Goal: Task Accomplishment & Management: Complete application form

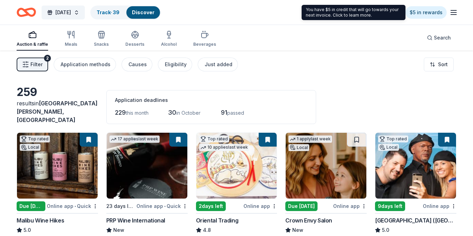
click at [418, 2] on div "2025 Harvest Festival Track · 39 Discover $5 in rewards" at bounding box center [236, 12] width 473 height 25
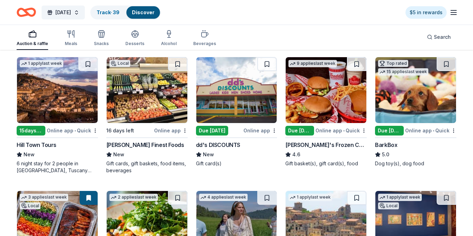
scroll to position [1024, 0]
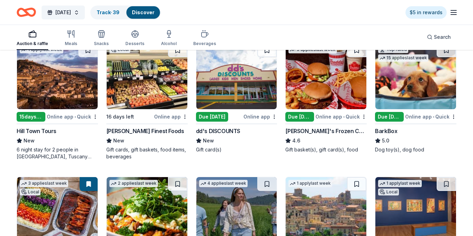
click at [245, 89] on img at bounding box center [236, 76] width 81 height 66
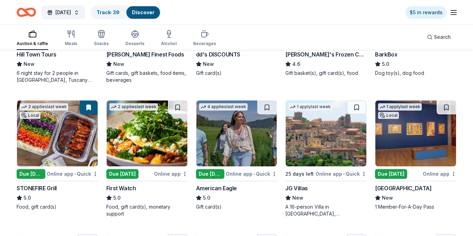
scroll to position [1105, 0]
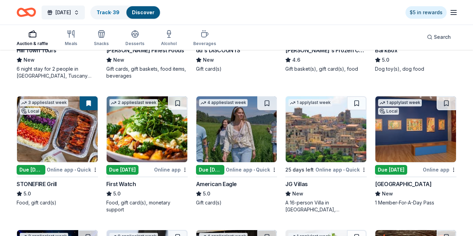
click at [64, 134] on img at bounding box center [57, 129] width 81 height 66
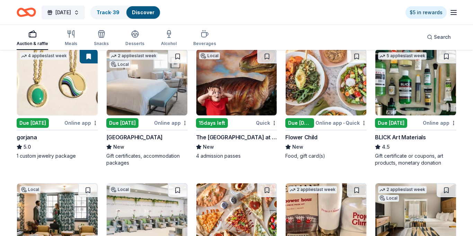
scroll to position [1415, 0]
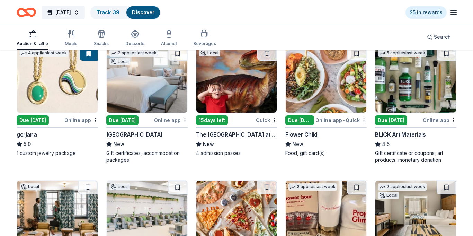
click at [37, 89] on img at bounding box center [57, 80] width 81 height 66
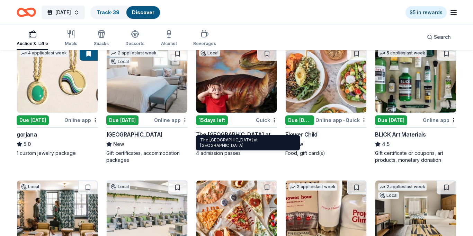
click at [242, 68] on img at bounding box center [236, 80] width 81 height 66
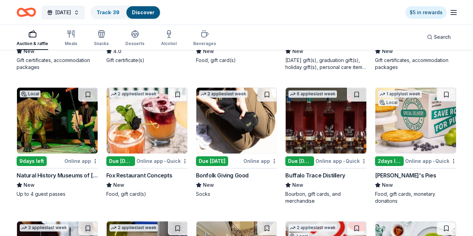
scroll to position [1650, 0]
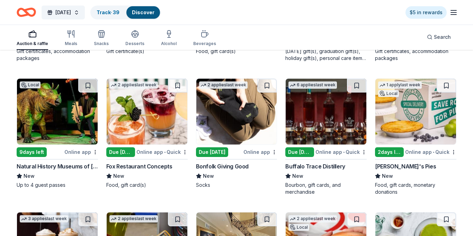
click at [54, 114] on img at bounding box center [57, 112] width 81 height 66
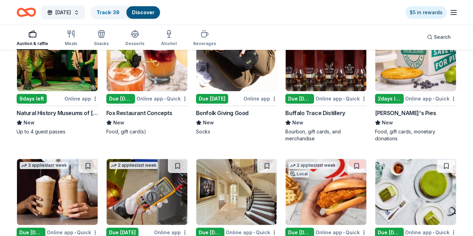
scroll to position [1794, 0]
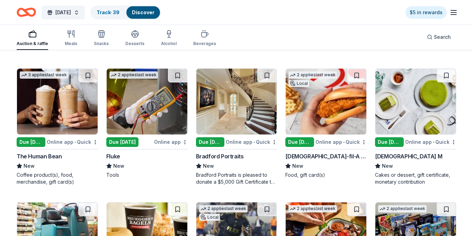
click at [329, 108] on img at bounding box center [326, 102] width 81 height 66
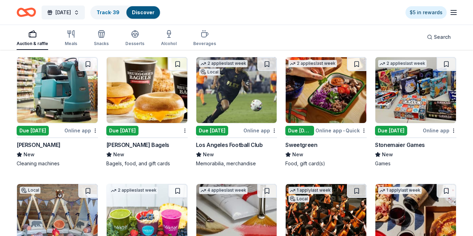
scroll to position [1942, 0]
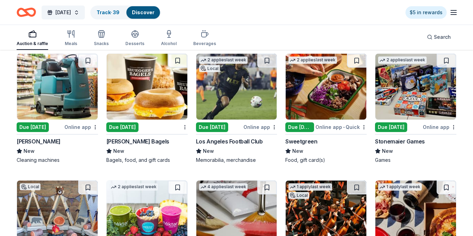
click at [414, 79] on img at bounding box center [415, 87] width 81 height 66
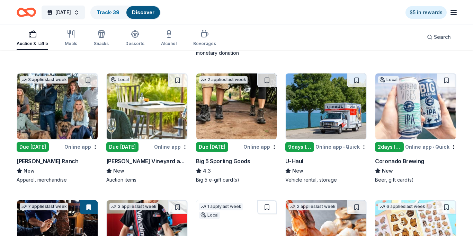
scroll to position [2179, 0]
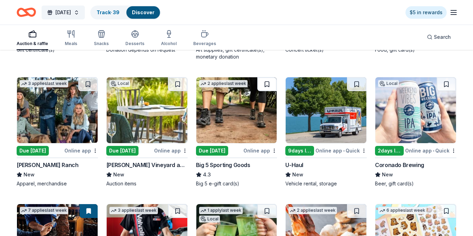
click at [266, 79] on button at bounding box center [266, 84] width 19 height 14
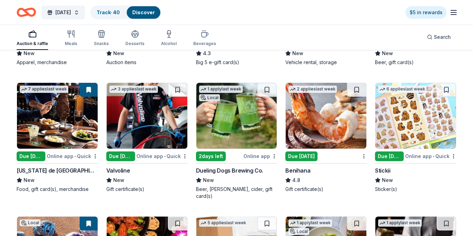
scroll to position [2296, 0]
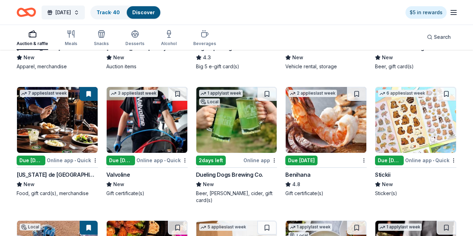
click at [51, 104] on img at bounding box center [57, 120] width 81 height 66
click at [330, 123] on img at bounding box center [326, 120] width 81 height 66
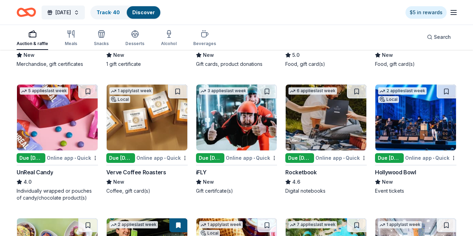
scroll to position [2568, 0]
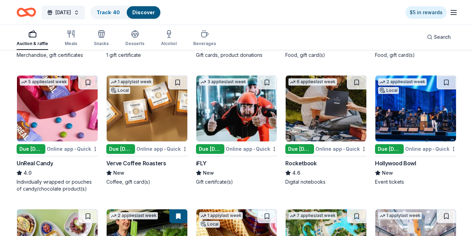
click at [243, 103] on img at bounding box center [236, 108] width 81 height 66
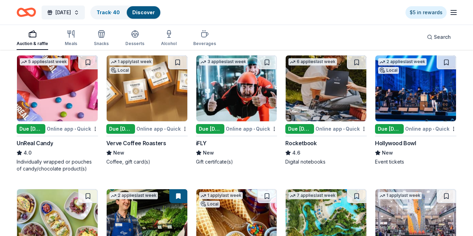
scroll to position [2592, 0]
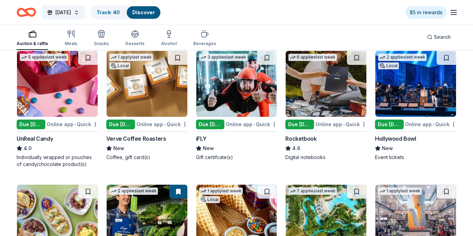
click at [414, 69] on img at bounding box center [415, 84] width 81 height 66
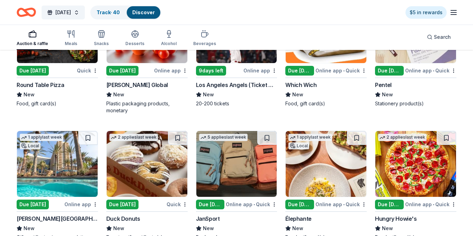
scroll to position [3168, 0]
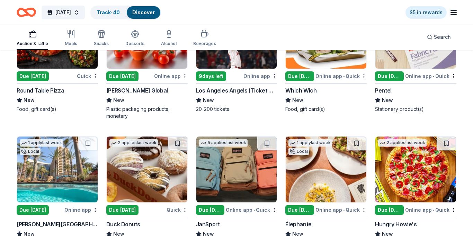
click at [64, 152] on img at bounding box center [57, 169] width 81 height 66
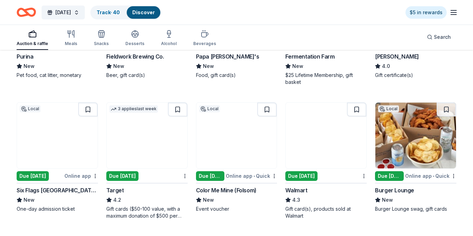
scroll to position [4010, 0]
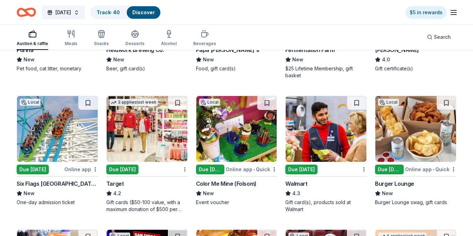
click at [52, 122] on img at bounding box center [57, 129] width 81 height 66
click at [145, 114] on img at bounding box center [147, 129] width 81 height 66
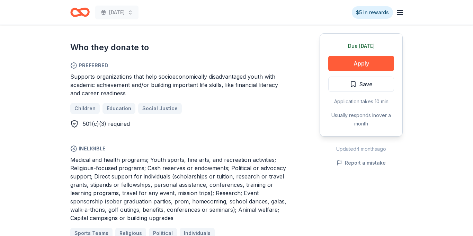
scroll to position [415, 0]
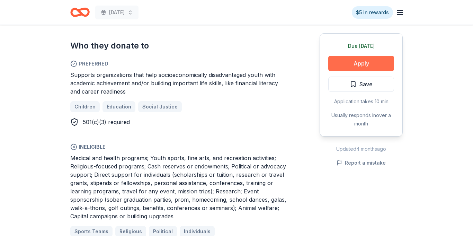
click at [359, 66] on button "Apply" at bounding box center [361, 63] width 66 height 15
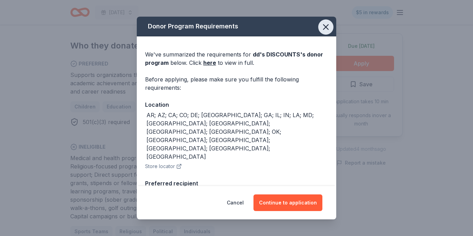
click at [327, 32] on button "button" at bounding box center [325, 26] width 15 height 15
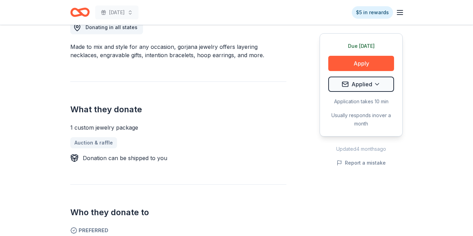
scroll to position [208, 0]
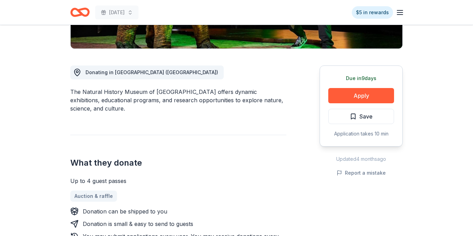
scroll to position [180, 0]
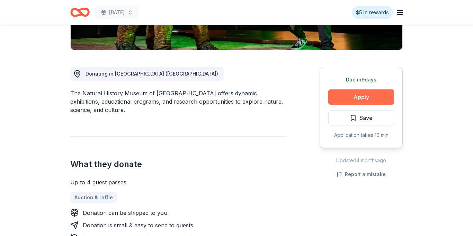
click at [350, 89] on button "Apply" at bounding box center [361, 96] width 66 height 15
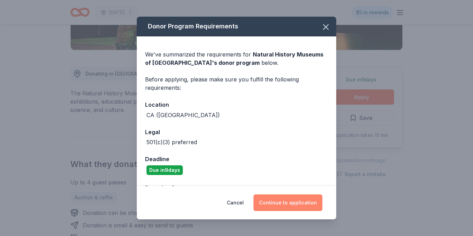
click at [287, 205] on button "Continue to application" at bounding box center [287, 202] width 69 height 17
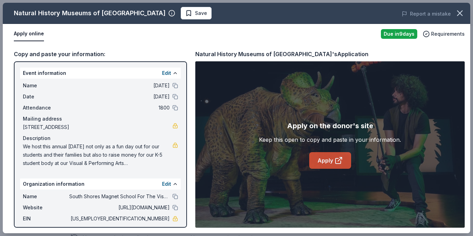
click at [324, 158] on link "Apply" at bounding box center [330, 160] width 42 height 17
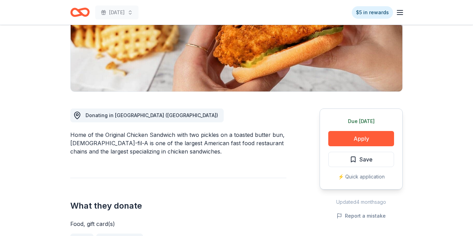
scroll to position [137, 0]
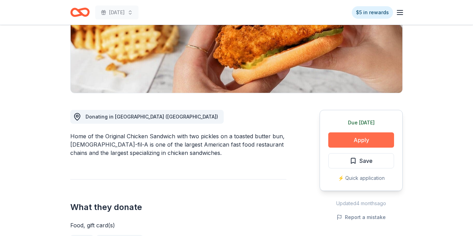
click at [338, 132] on button "Apply" at bounding box center [361, 139] width 66 height 15
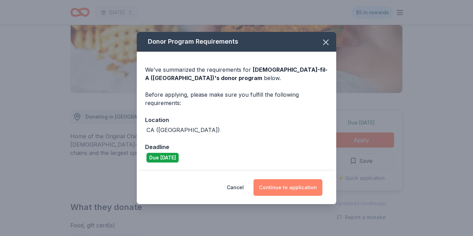
click at [313, 184] on button "Continue to application" at bounding box center [287, 187] width 69 height 17
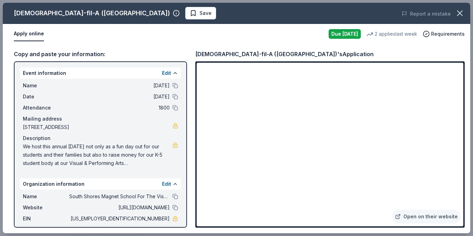
drag, startPoint x: 469, startPoint y: 61, endPoint x: 472, endPoint y: 106, distance: 45.1
click at [472, 106] on div "Chick-fil-A (Los Angeles) Save Report a mistake Apply online Due today 2 applie…" at bounding box center [236, 118] width 473 height 236
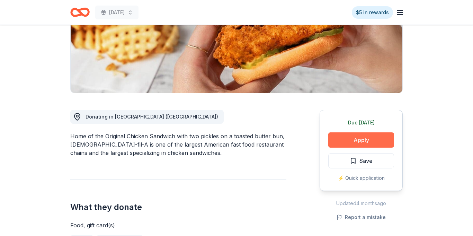
click at [366, 132] on button "Apply" at bounding box center [361, 139] width 66 height 15
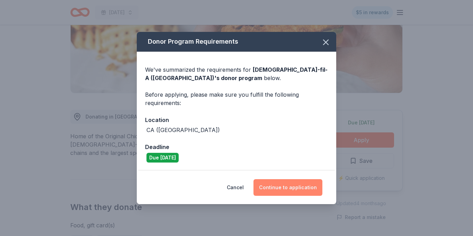
click at [288, 191] on button "Continue to application" at bounding box center [287, 187] width 69 height 17
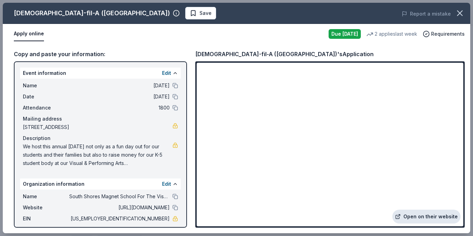
click at [408, 220] on link "Open on their website" at bounding box center [426, 216] width 68 height 14
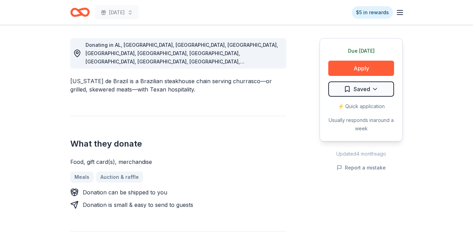
scroll to position [190, 0]
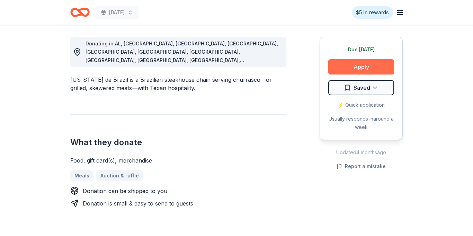
click at [362, 71] on button "Apply" at bounding box center [361, 66] width 66 height 15
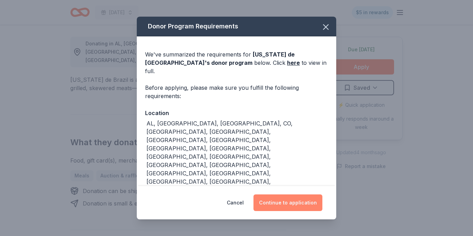
click at [301, 194] on button "Continue to application" at bounding box center [287, 202] width 69 height 17
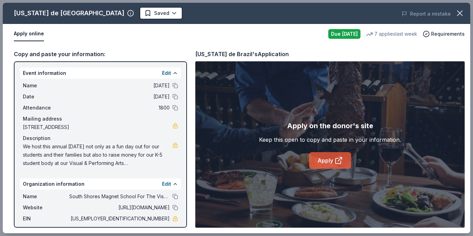
click at [332, 156] on link "Apply" at bounding box center [330, 160] width 42 height 17
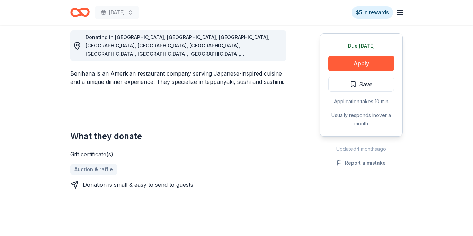
scroll to position [198, 0]
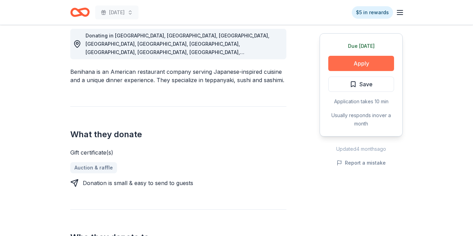
click at [355, 61] on button "Apply" at bounding box center [361, 63] width 66 height 15
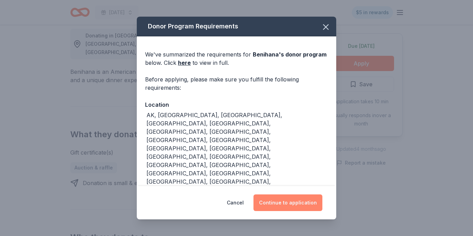
click at [313, 204] on button "Continue to application" at bounding box center [287, 202] width 69 height 17
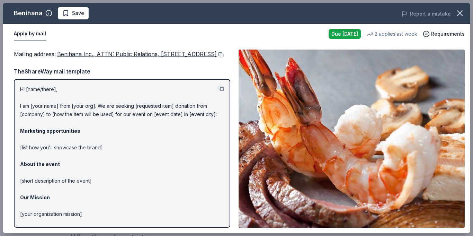
click at [114, 113] on p "Hi [name/there], I am [your name] from [your org]. We are seeking [requested it…" at bounding box center [122, 172] width 204 height 174
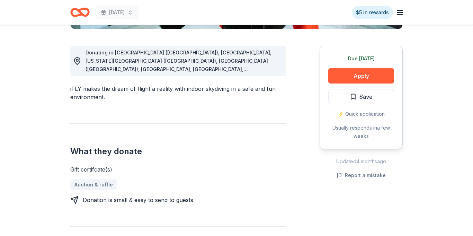
scroll to position [180, 0]
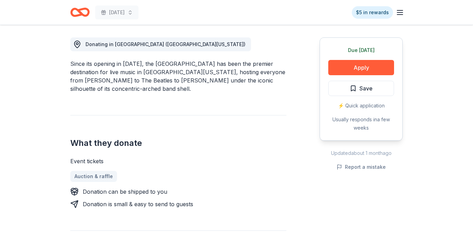
scroll to position [185, 0]
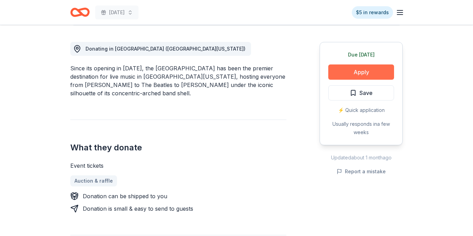
click at [349, 70] on button "Apply" at bounding box center [361, 71] width 66 height 15
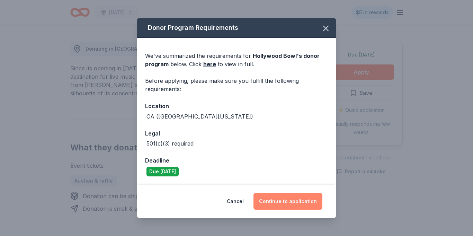
click at [293, 201] on button "Continue to application" at bounding box center [287, 201] width 69 height 17
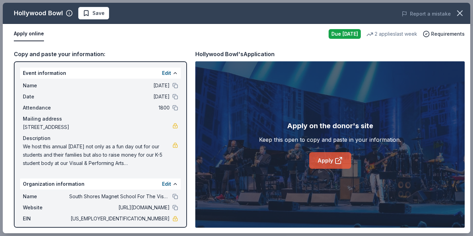
click at [323, 161] on link "Apply" at bounding box center [330, 160] width 42 height 17
